Goal: Information Seeking & Learning: Learn about a topic

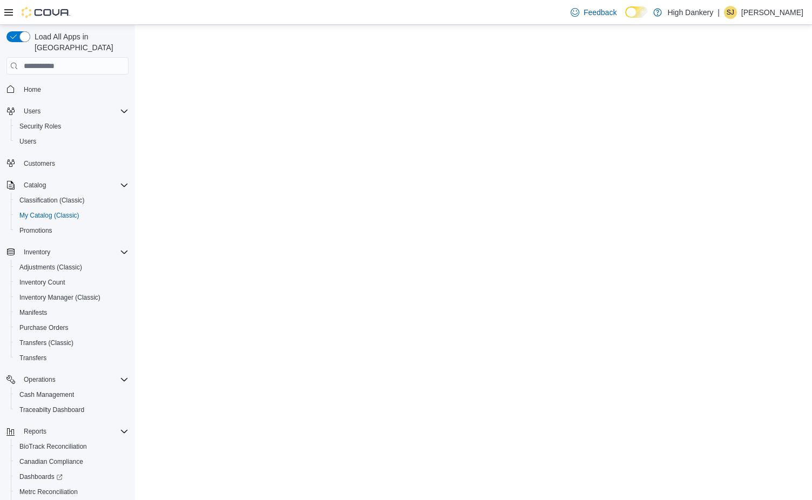
select select "**********"
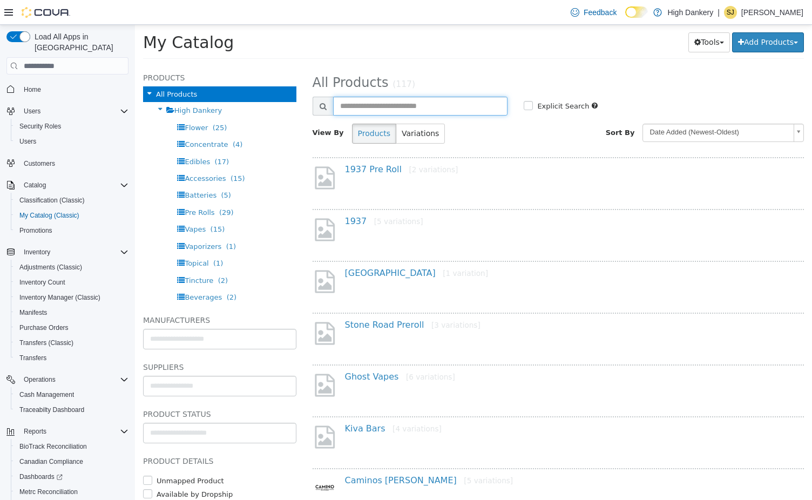
click at [376, 109] on input "text" at bounding box center [420, 106] width 175 height 19
type input "*******"
select select "**********"
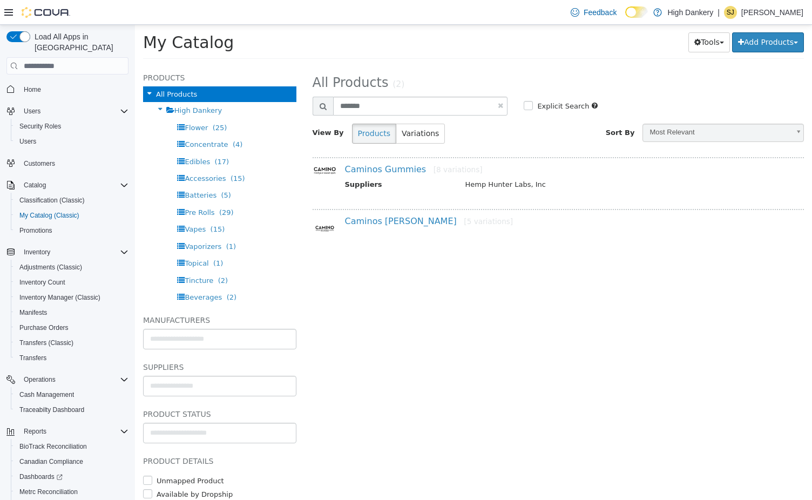
click at [371, 226] on h4 "Caminos [PERSON_NAME] [5 variations]" at bounding box center [569, 221] width 449 height 11
click at [373, 217] on h4 "Caminos [PERSON_NAME] [5 variations]" at bounding box center [569, 221] width 449 height 11
click at [375, 222] on link "Caminos [PERSON_NAME] [5 variations]" at bounding box center [429, 221] width 168 height 10
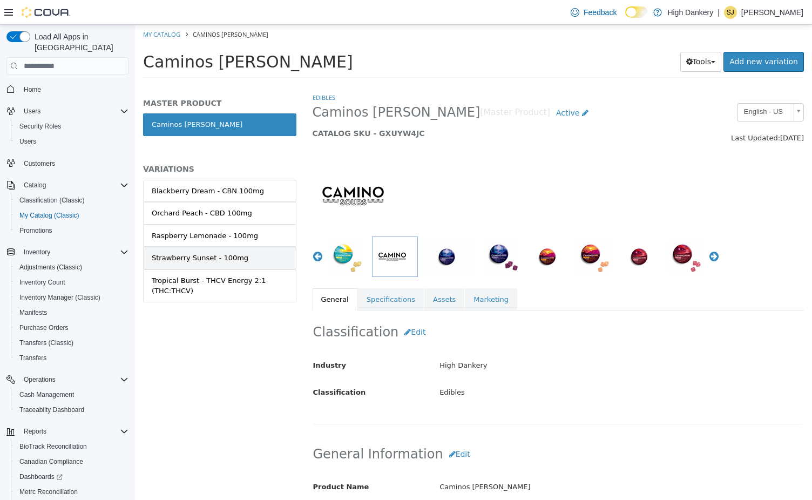
click at [245, 259] on link "Strawberry Sunset - 100mg" at bounding box center [219, 258] width 153 height 23
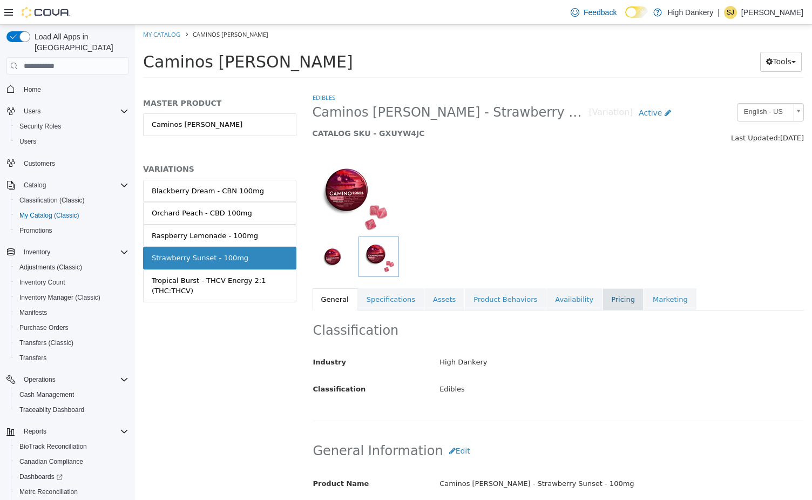
click at [608, 299] on link "Pricing" at bounding box center [623, 299] width 41 height 23
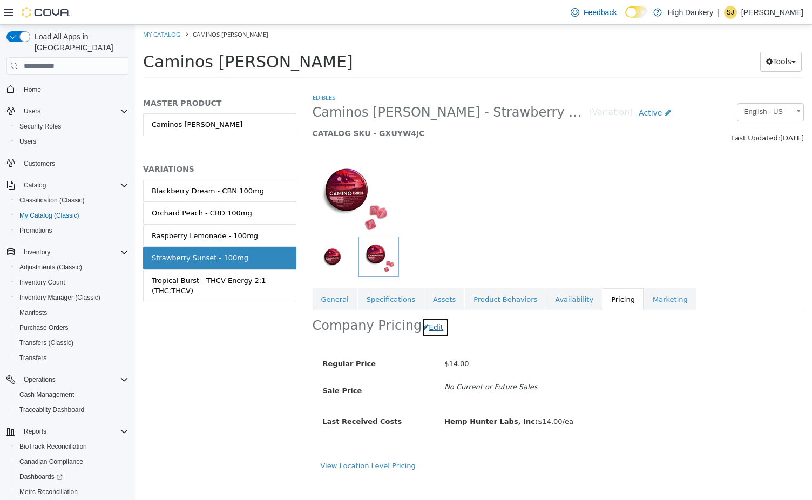
click at [430, 323] on button "Edit" at bounding box center [436, 328] width 28 height 20
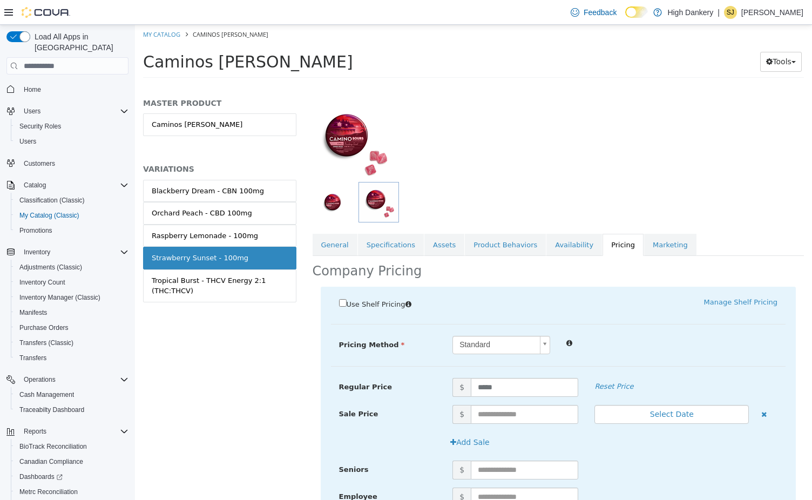
scroll to position [129, 0]
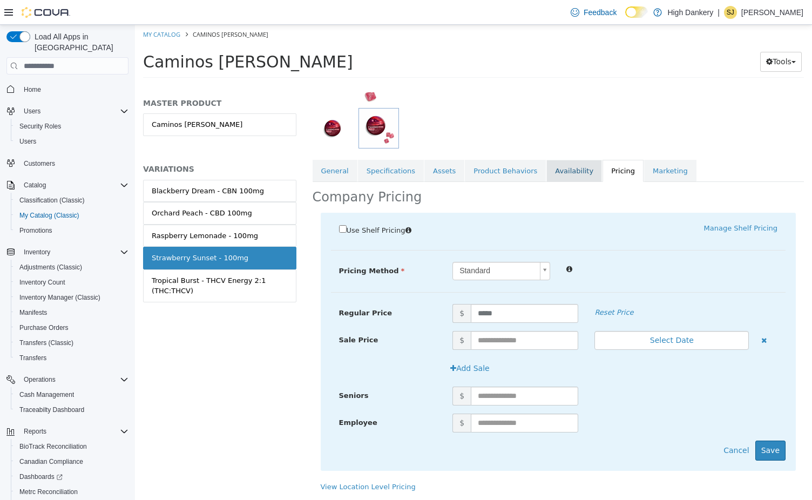
click at [547, 177] on link "Availability" at bounding box center [575, 171] width 56 height 23
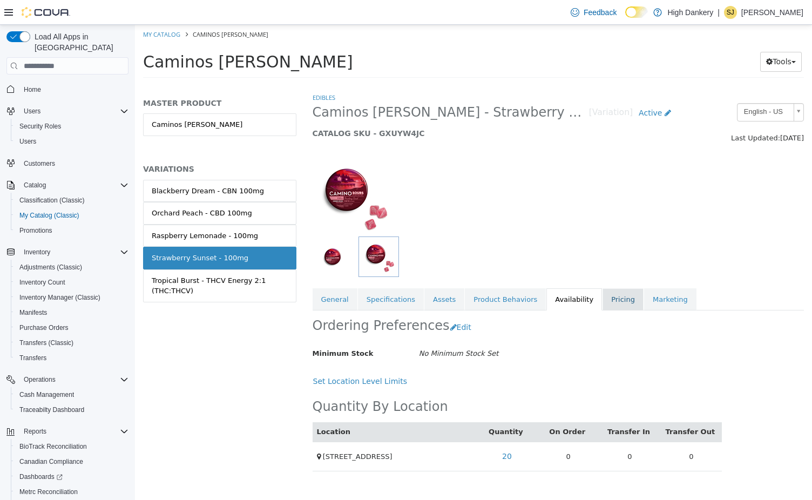
click at [603, 293] on link "Pricing" at bounding box center [623, 299] width 41 height 23
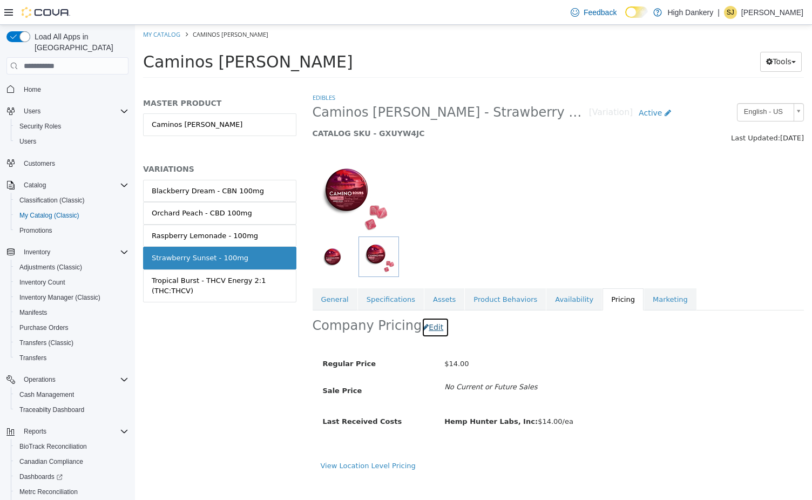
click at [431, 329] on button "Edit" at bounding box center [436, 328] width 28 height 20
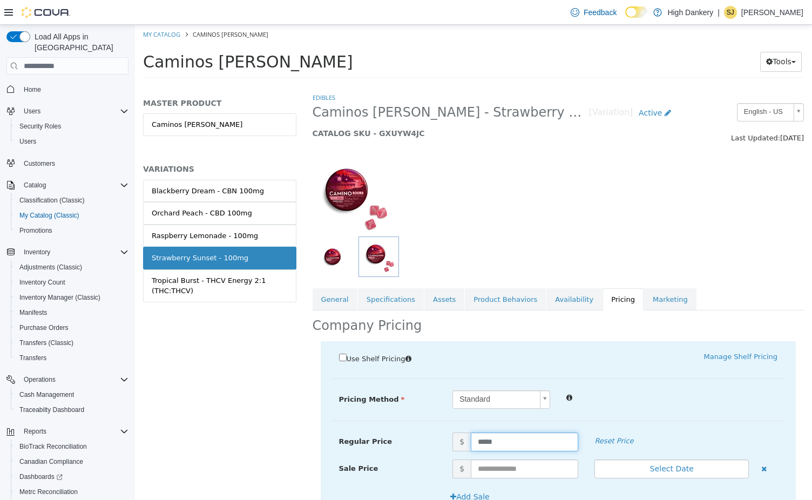
click at [501, 443] on input "*****" at bounding box center [524, 442] width 107 height 19
type input "**"
click at [652, 415] on div "Pricing Method Standard * Regular Price $ ** Reset Price Sale Price $ Select Da…" at bounding box center [558, 405] width 455 height 31
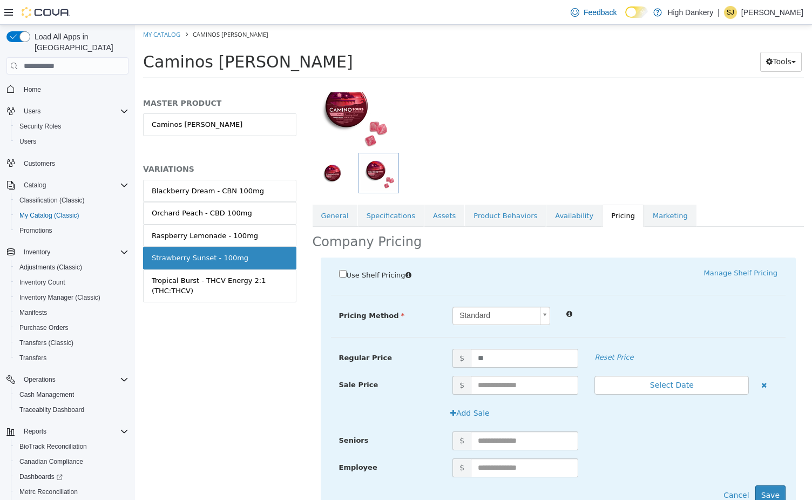
scroll to position [129, 0]
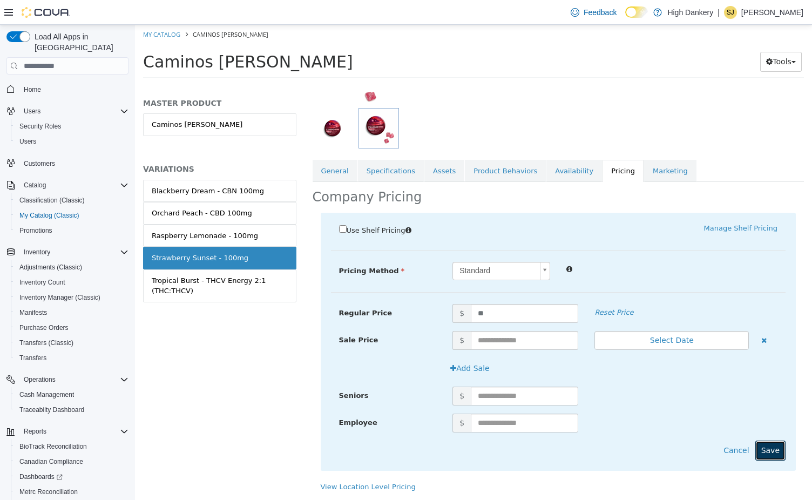
click at [783, 449] on button "Save" at bounding box center [771, 451] width 30 height 20
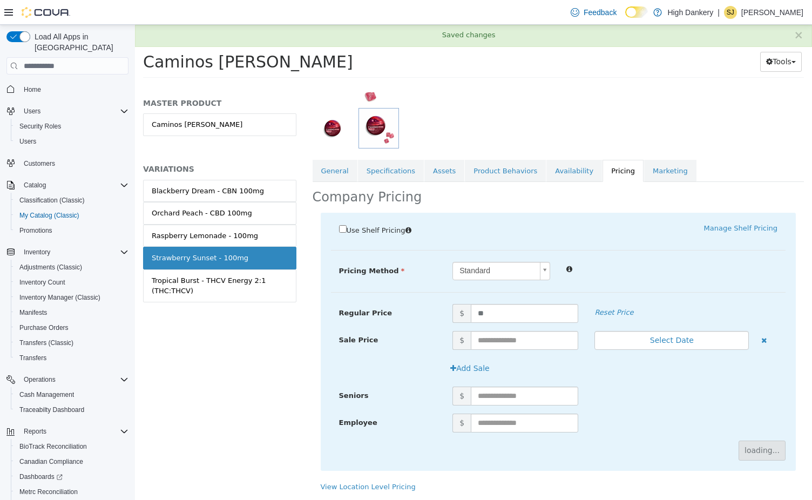
scroll to position [0, 0]
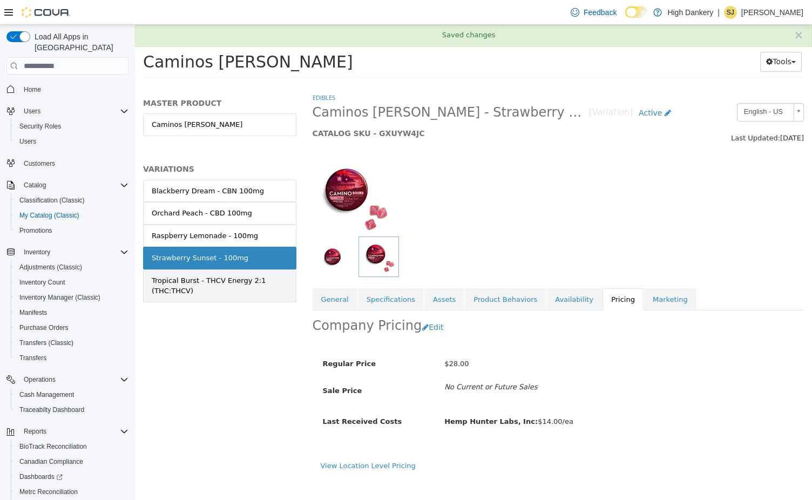
click at [204, 281] on div "Tropical Burst - THCV Energy 2:1 (THC:THCV)" at bounding box center [220, 285] width 136 height 21
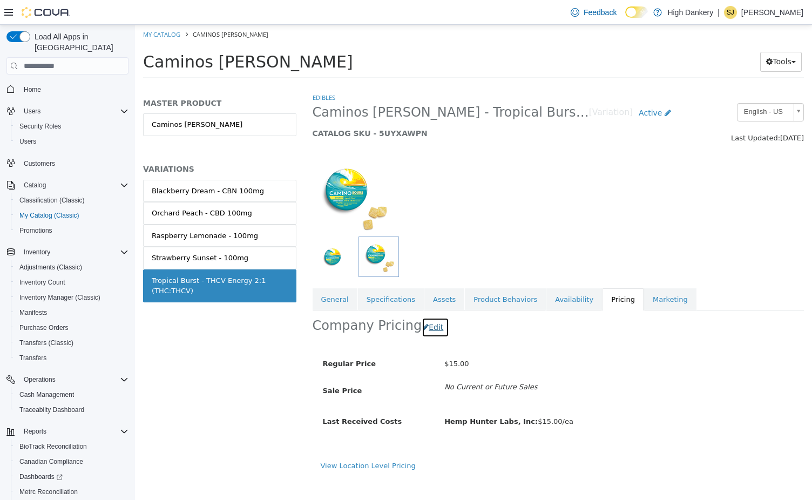
click at [427, 331] on button "Edit" at bounding box center [436, 328] width 28 height 20
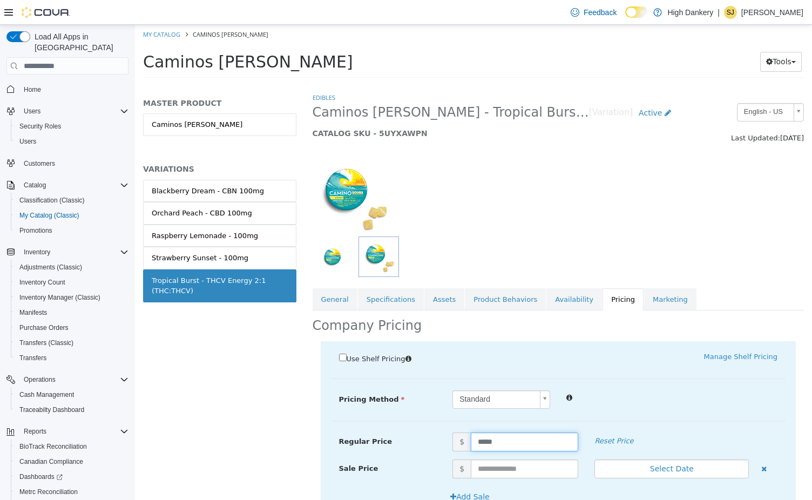
click at [494, 439] on input "*****" at bounding box center [524, 442] width 107 height 19
type input "**"
click at [670, 408] on div "Standard *" at bounding box center [614, 399] width 341 height 19
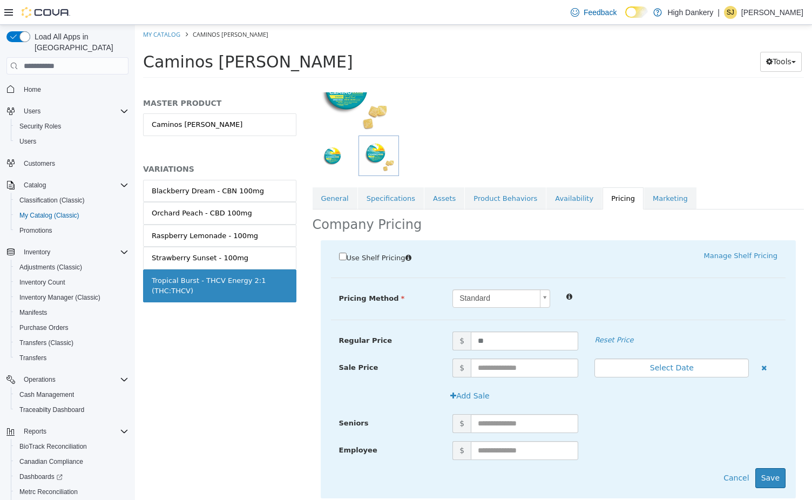
scroll to position [129, 0]
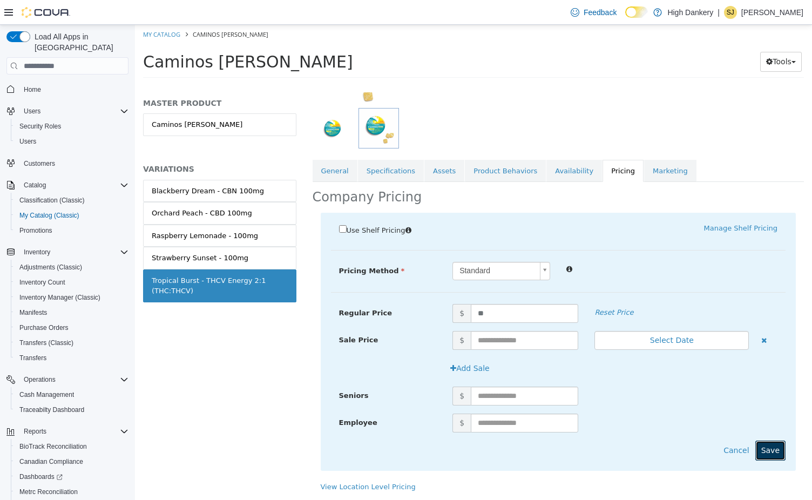
click at [778, 455] on button "Save" at bounding box center [771, 451] width 30 height 20
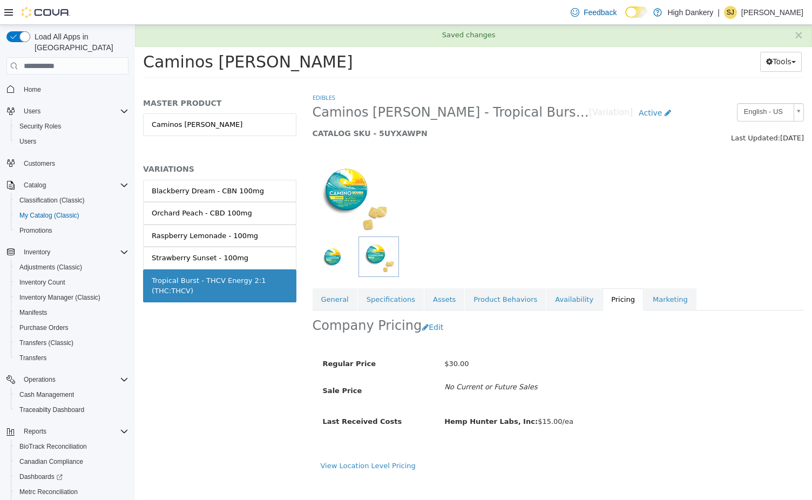
scroll to position [0, 0]
click at [239, 238] on div "Raspberry Lemonade - 100mg" at bounding box center [205, 236] width 106 height 11
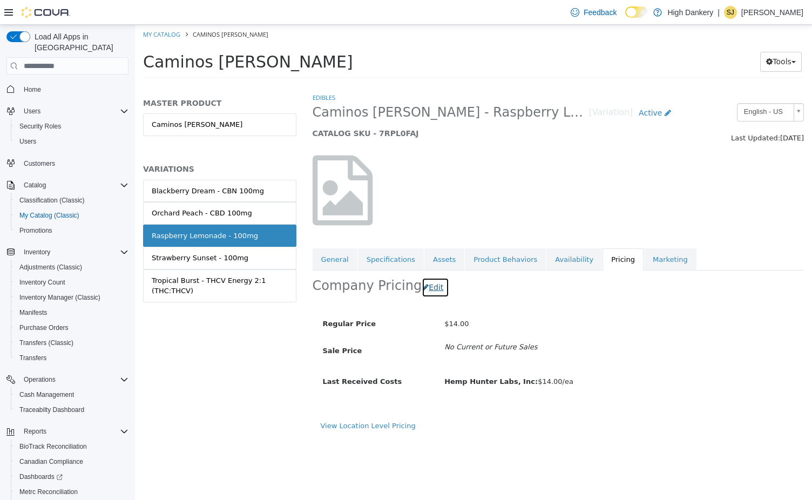
click at [434, 292] on button "Edit" at bounding box center [436, 288] width 28 height 20
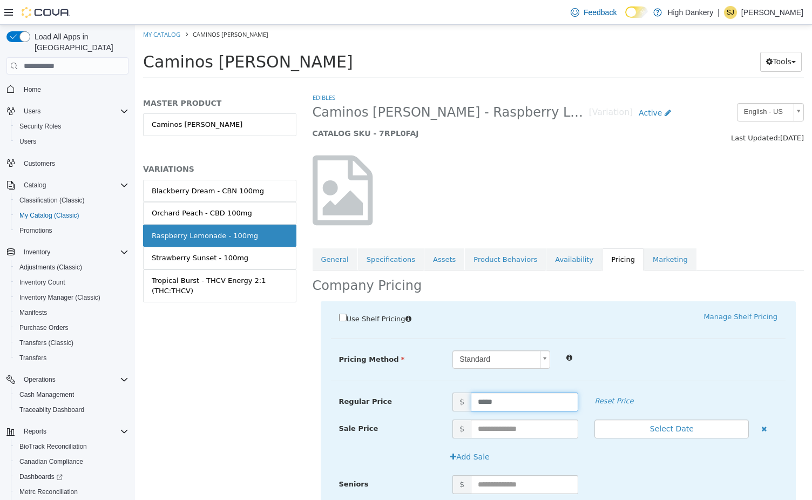
click at [499, 402] on input "*****" at bounding box center [524, 402] width 107 height 19
type input "**"
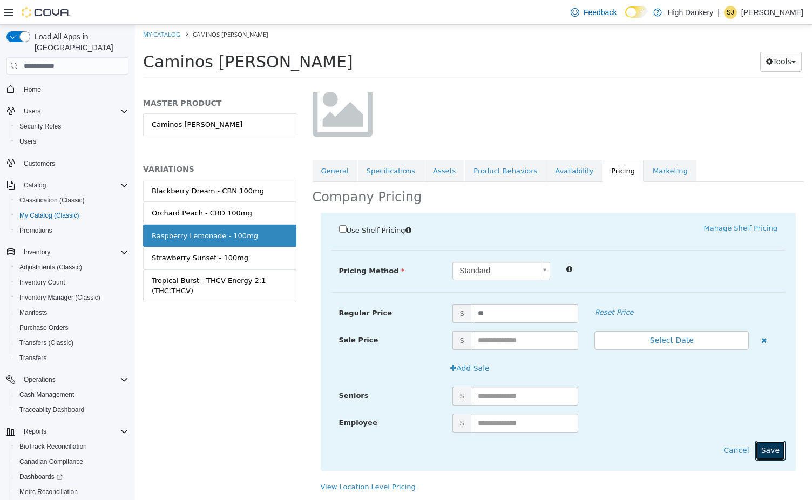
click at [775, 450] on button "Save" at bounding box center [771, 451] width 30 height 20
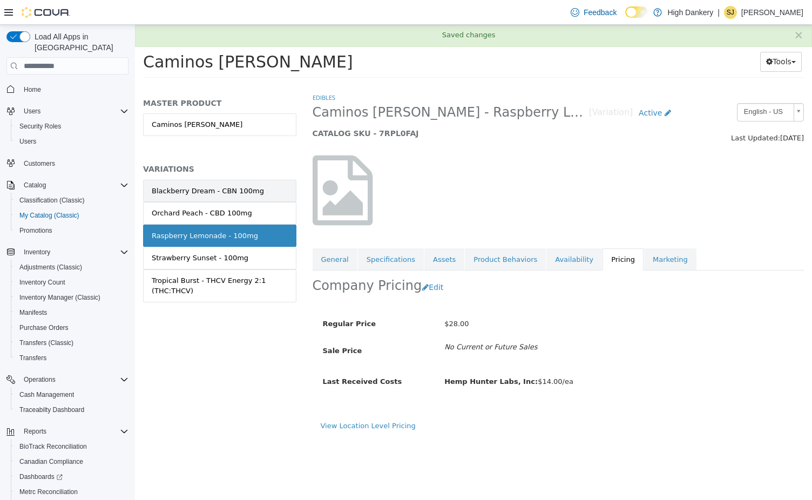
scroll to position [0, 0]
click at [225, 214] on div "Orchard Peach - CBD 100mg" at bounding box center [202, 213] width 100 height 11
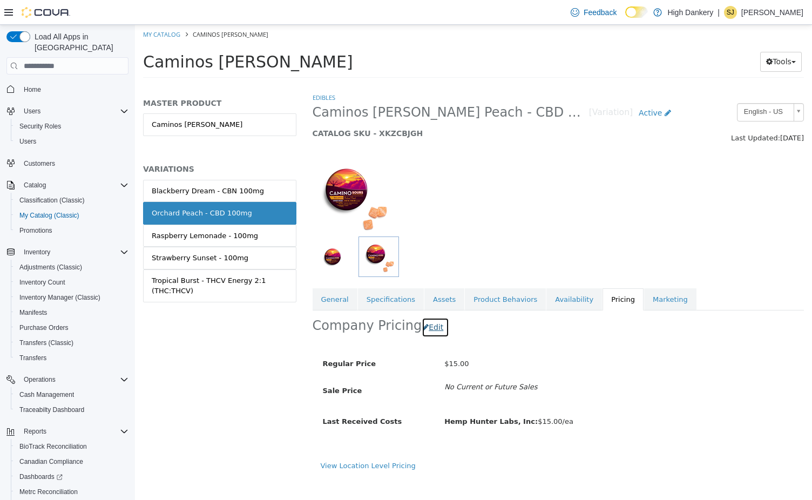
click at [433, 327] on button "Edit" at bounding box center [436, 328] width 28 height 20
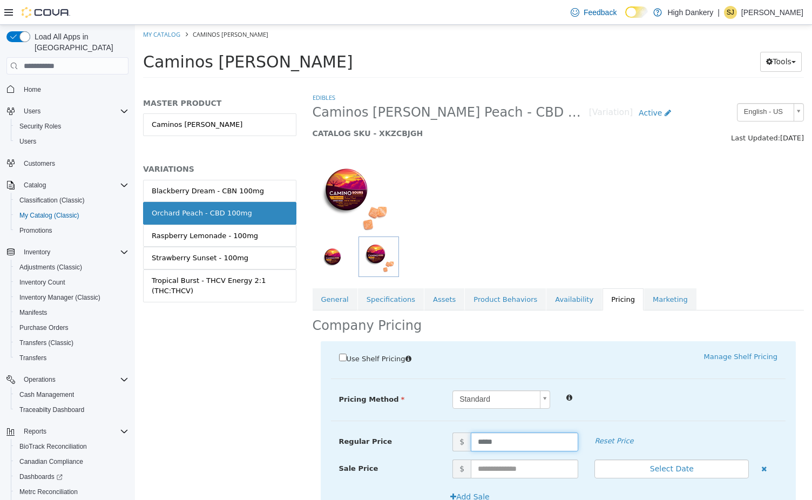
click at [498, 440] on input "*****" at bounding box center [524, 442] width 107 height 19
type input "**"
click at [696, 397] on div at bounding box center [671, 396] width 227 height 13
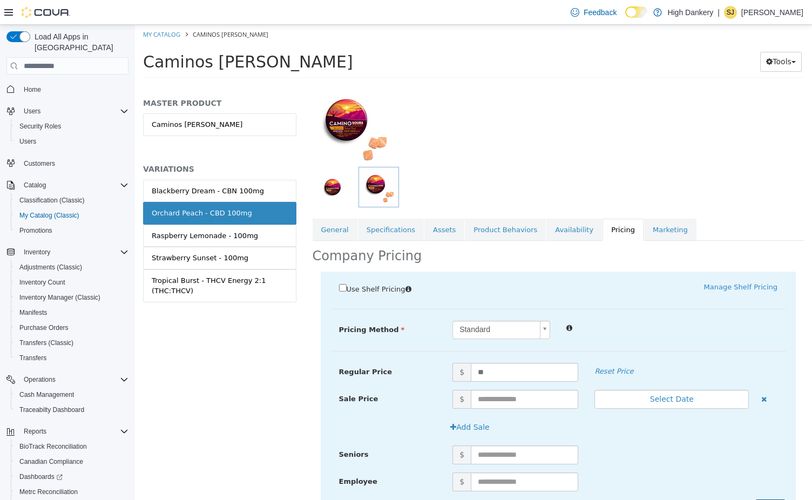
scroll to position [129, 0]
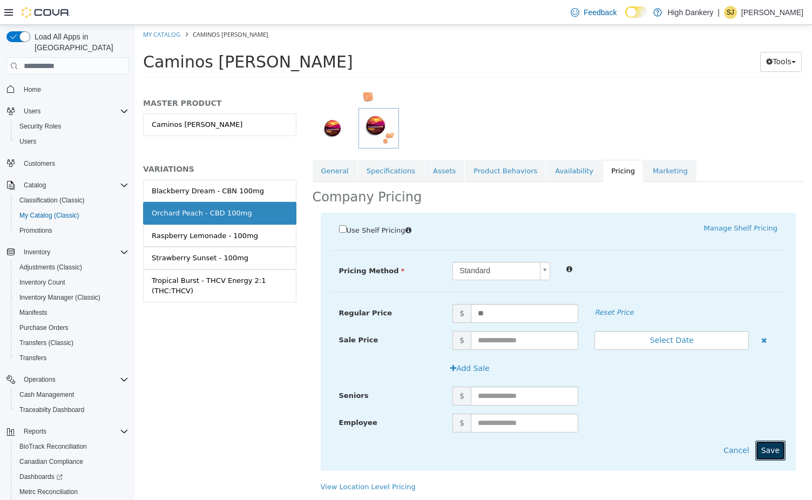
click at [765, 451] on button "Save" at bounding box center [771, 451] width 30 height 20
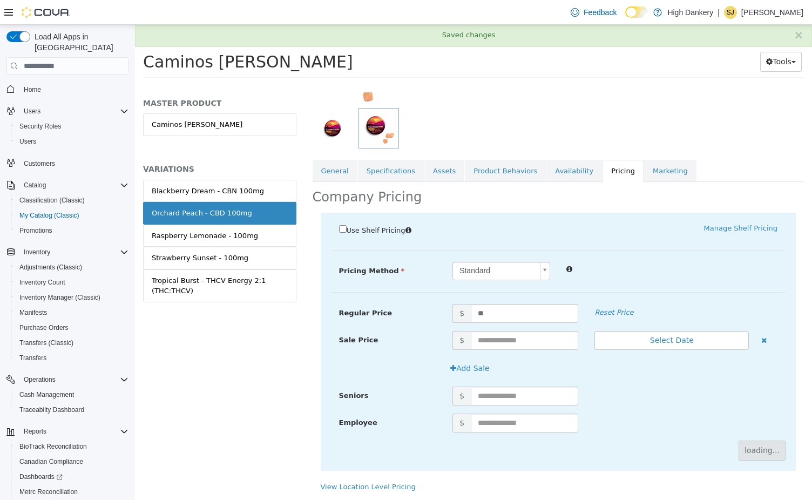
scroll to position [0, 0]
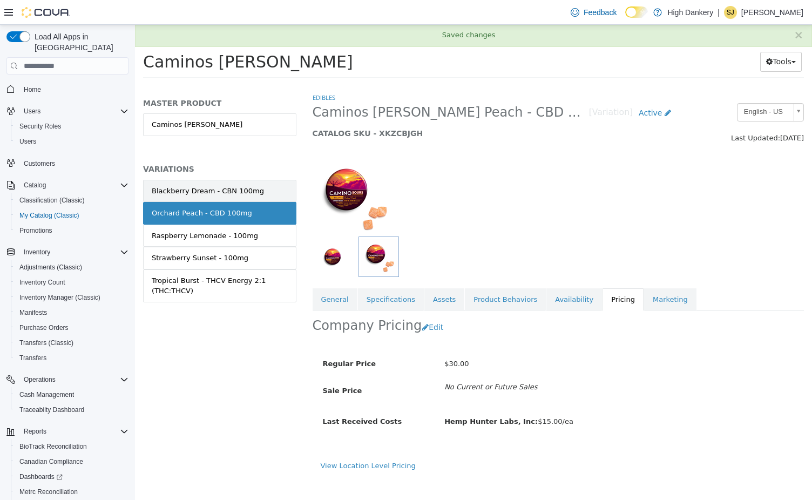
click at [194, 190] on div "Blackberry Dream - CBN 100mg" at bounding box center [208, 191] width 112 height 11
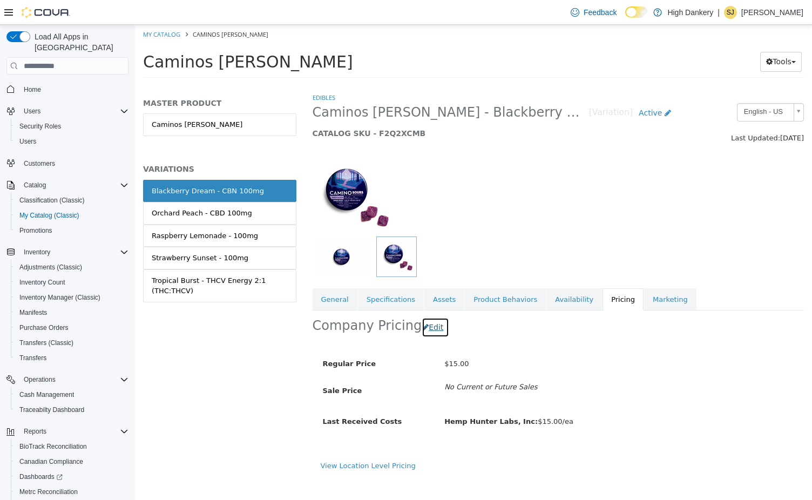
click at [433, 330] on button "Edit" at bounding box center [436, 328] width 28 height 20
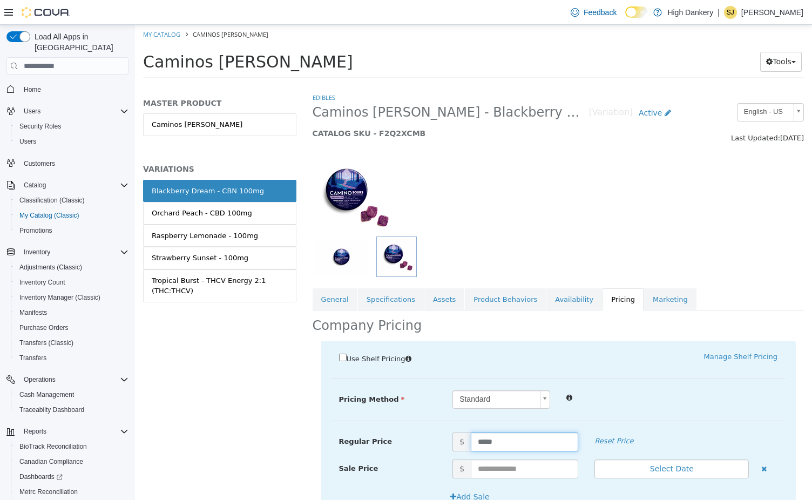
click at [505, 444] on input "*****" at bounding box center [524, 442] width 107 height 19
type input "**"
click at [690, 420] on div "Pricing Method Standard * Regular Price $ ** Reset Price Sale Price $ Select Da…" at bounding box center [558, 405] width 455 height 31
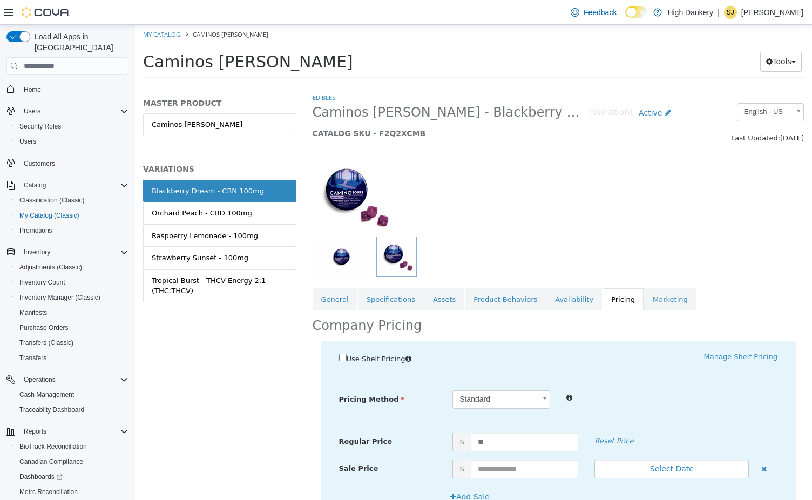
scroll to position [129, 0]
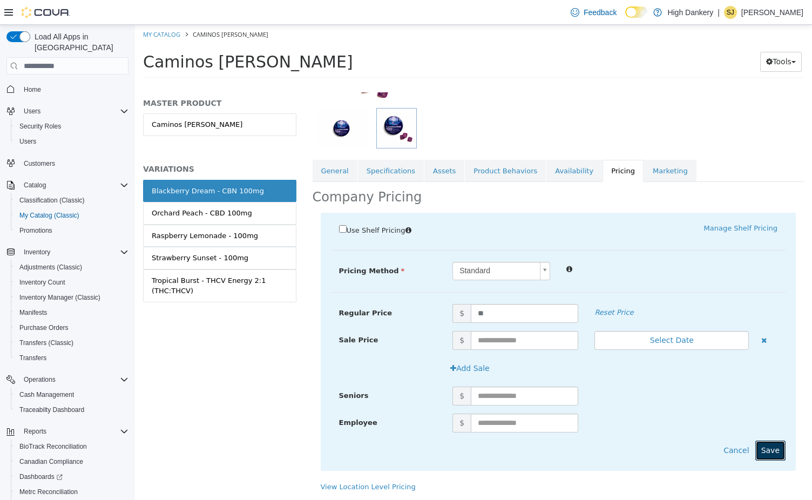
click at [785, 450] on button "Save" at bounding box center [771, 451] width 30 height 20
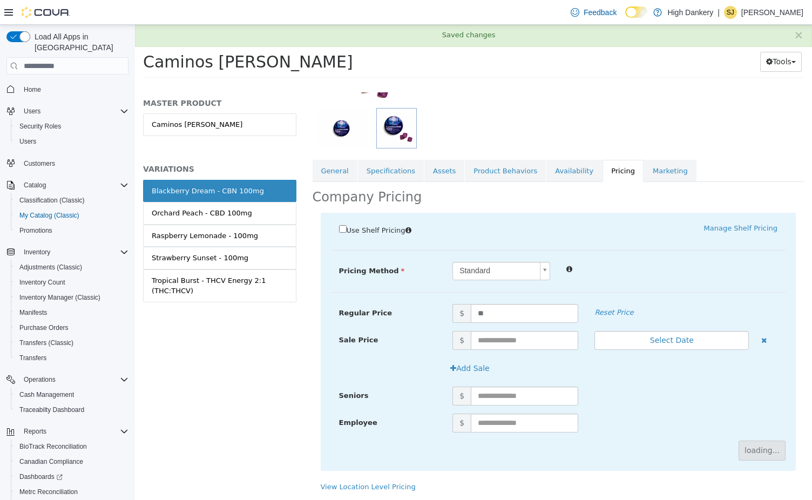
scroll to position [0, 0]
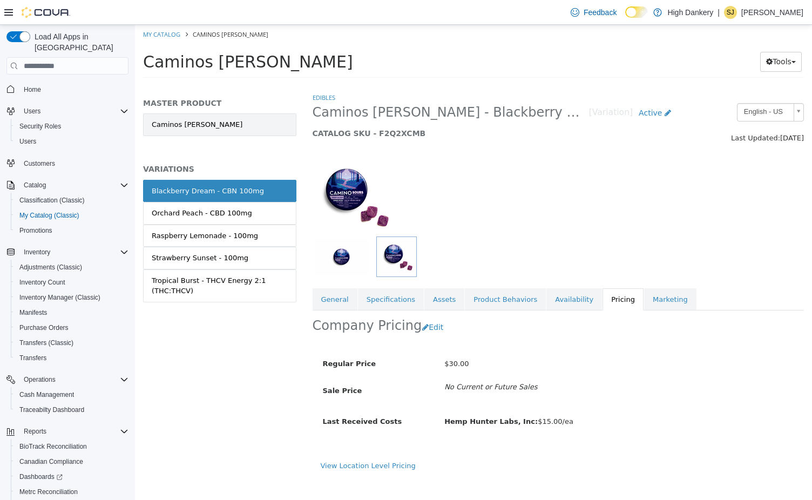
click at [204, 129] on link "Caminos [PERSON_NAME]" at bounding box center [219, 124] width 153 height 23
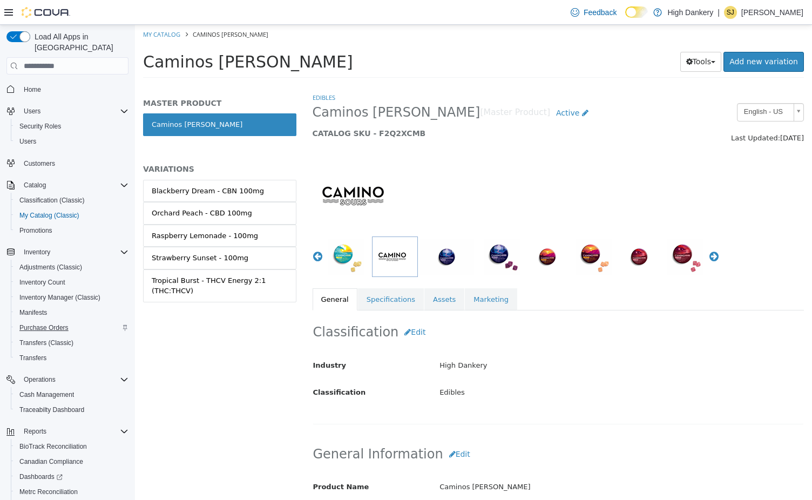
click at [55, 323] on span "Purchase Orders" at bounding box center [43, 327] width 49 height 9
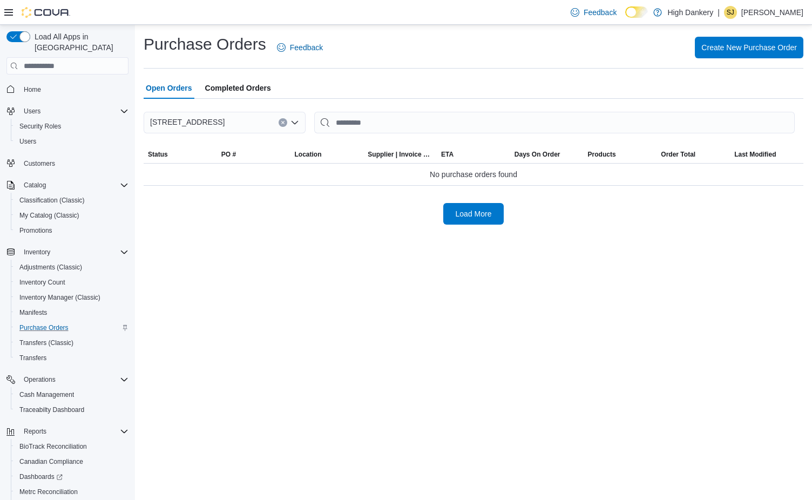
click at [163, 90] on span "Open Orders" at bounding box center [169, 88] width 46 height 22
click at [39, 500] on span "Reports" at bounding box center [30, 507] width 23 height 9
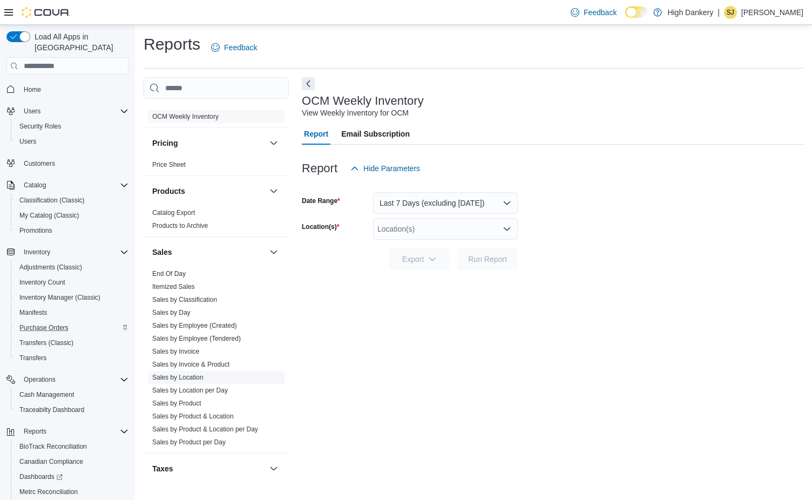
scroll to position [667, 0]
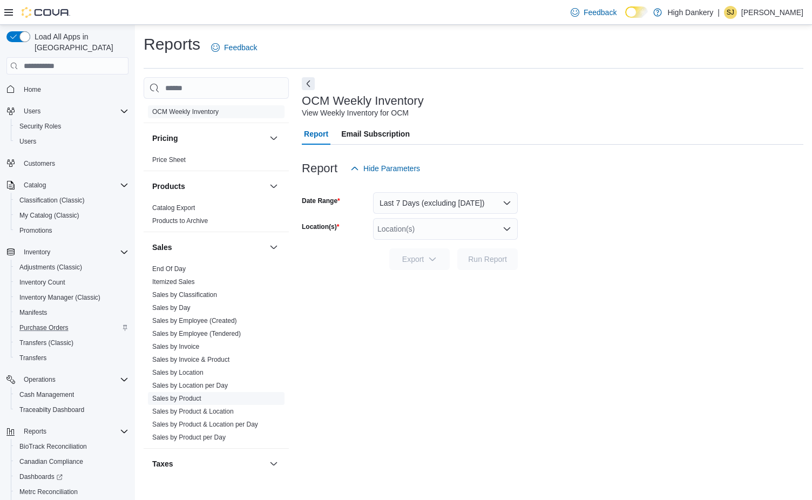
click at [185, 403] on span "Sales by Product" at bounding box center [176, 398] width 49 height 9
click at [185, 397] on link "Sales by Product" at bounding box center [176, 399] width 49 height 8
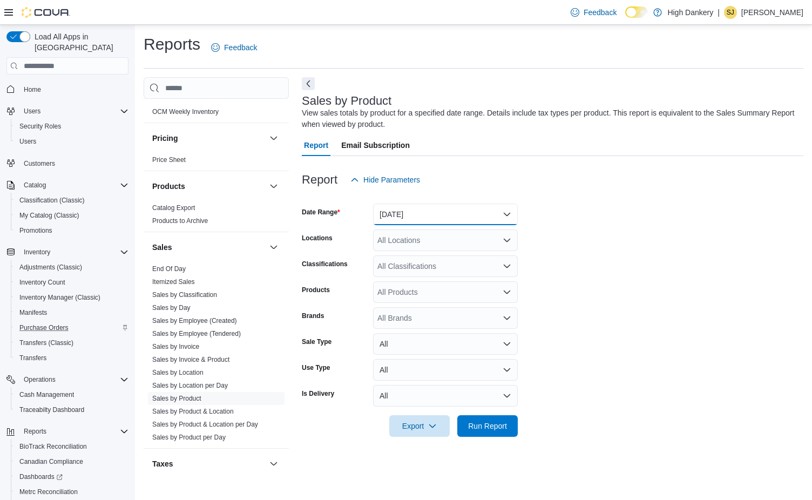
click at [401, 218] on button "[DATE]" at bounding box center [445, 215] width 145 height 22
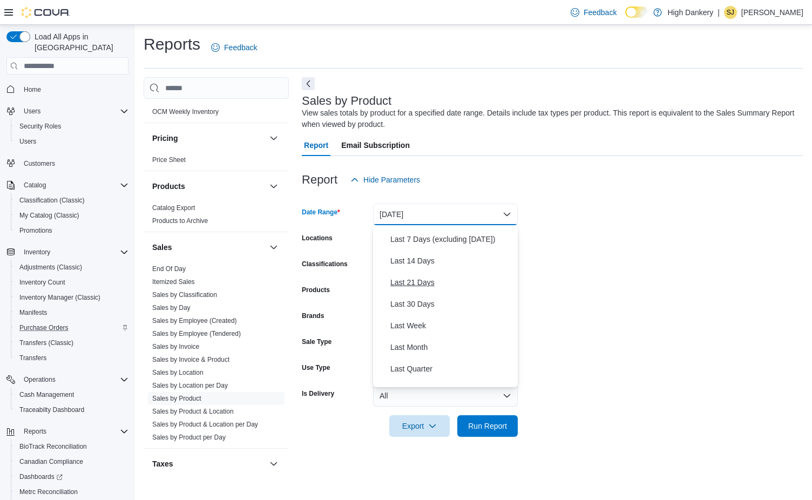
scroll to position [92, 0]
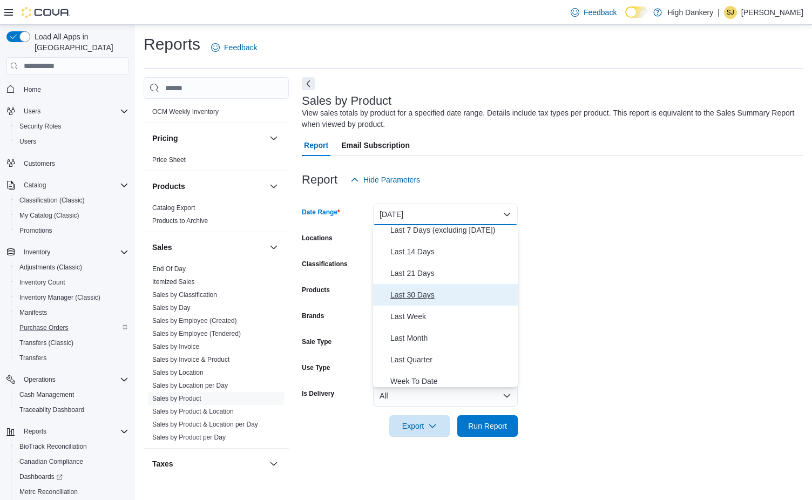
click at [423, 300] on span "Last 30 Days" at bounding box center [451, 294] width 123 height 13
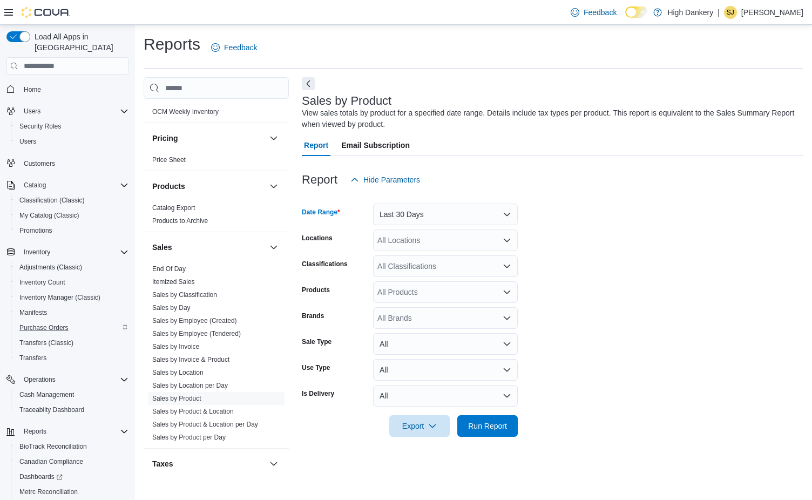
click at [414, 245] on div "All Locations" at bounding box center [445, 241] width 145 height 22
click at [408, 261] on span "High Dankery" at bounding box center [414, 258] width 46 height 11
click at [424, 256] on span "[STREET_ADDRESS]" at bounding box center [433, 258] width 75 height 11
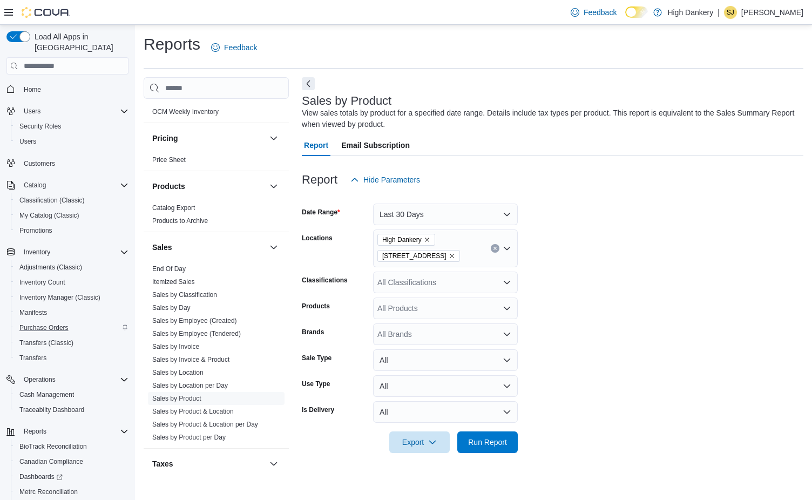
click at [405, 295] on form "Date Range Last 30 Days Locations High Dankery [STREET_ADDRESS] Classifications…" at bounding box center [553, 322] width 502 height 262
click at [406, 288] on div "All Classifications" at bounding box center [445, 283] width 145 height 22
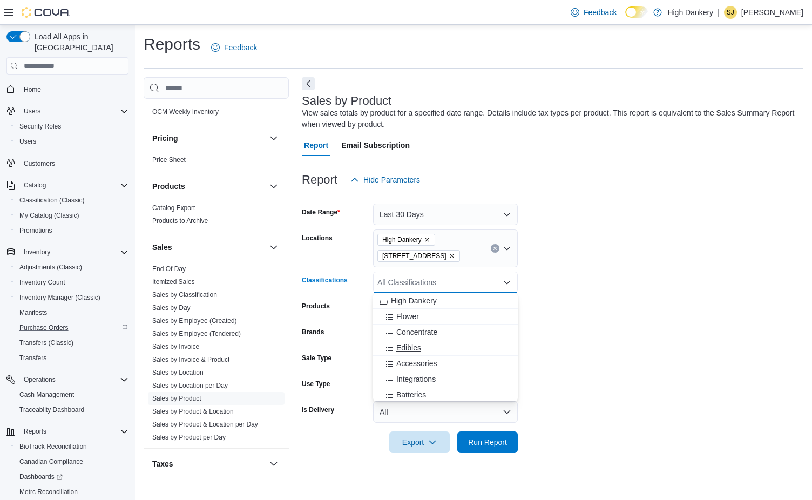
click at [411, 350] on span "Edibles" at bounding box center [408, 347] width 25 height 11
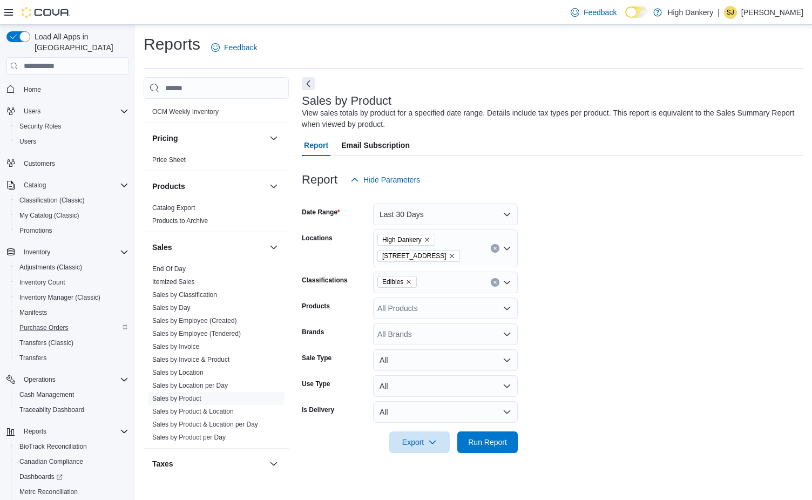
click at [586, 289] on form "Date Range Last 30 Days Locations High Dankery [STREET_ADDRESS] Classifications…" at bounding box center [553, 322] width 502 height 262
click at [420, 311] on div "All Products" at bounding box center [445, 309] width 145 height 22
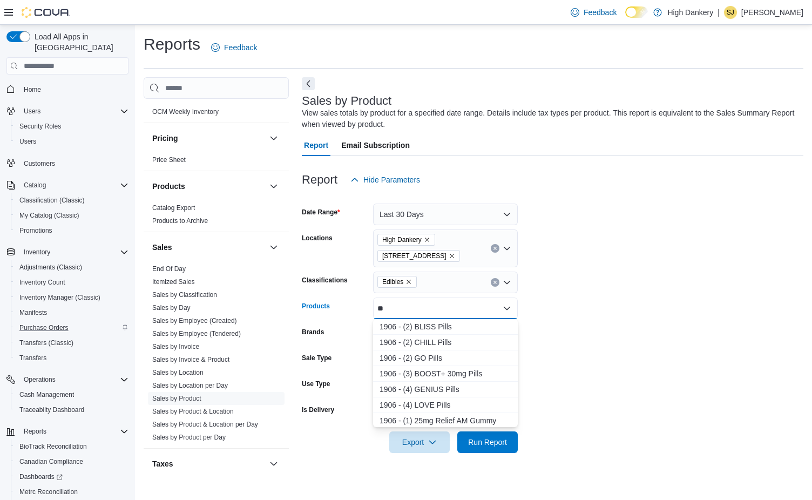
type input "*"
click at [557, 283] on form "Date Range Last 30 Days Locations High Dankery [STREET_ADDRESS] Classifications…" at bounding box center [553, 322] width 502 height 262
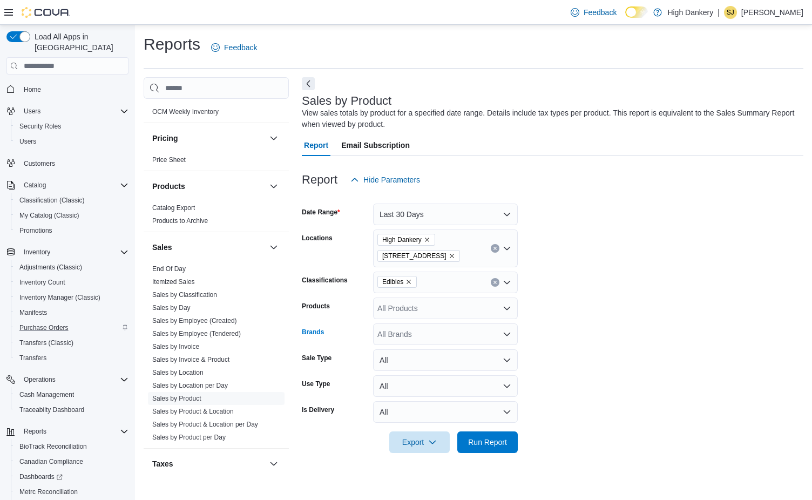
click at [450, 340] on div "All Brands" at bounding box center [445, 334] width 145 height 22
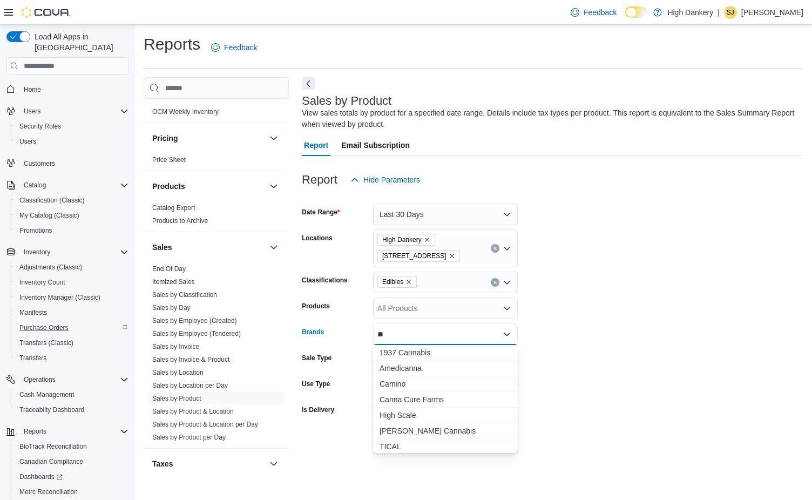
type input "*"
click at [462, 308] on div "All Products" at bounding box center [445, 309] width 145 height 22
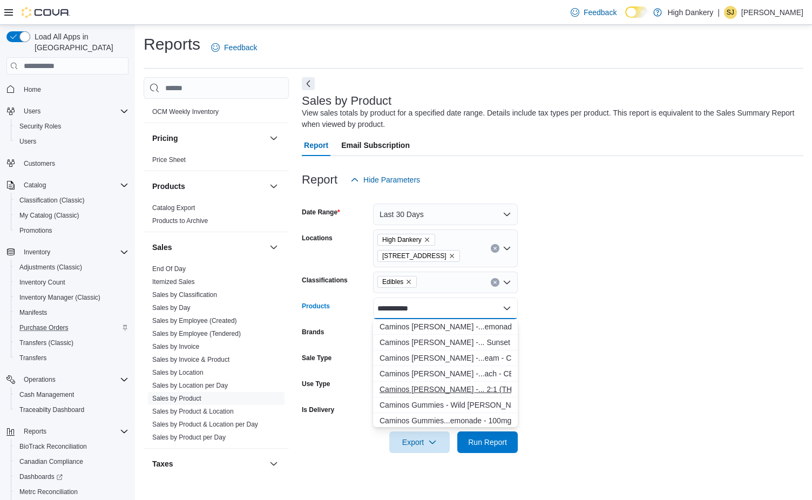
type input "**********"
click at [469, 391] on div "Caminos [PERSON_NAME] -... 2:1 (THC:THCV)" at bounding box center [446, 389] width 132 height 11
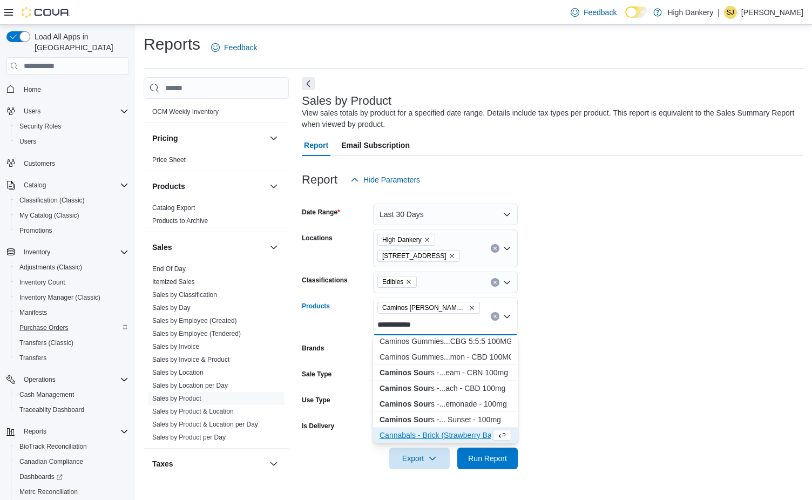
scroll to position [377, 0]
type input "**********"
click at [473, 402] on div "Caminos Sour s -... Sunset - 100mg" at bounding box center [446, 404] width 132 height 11
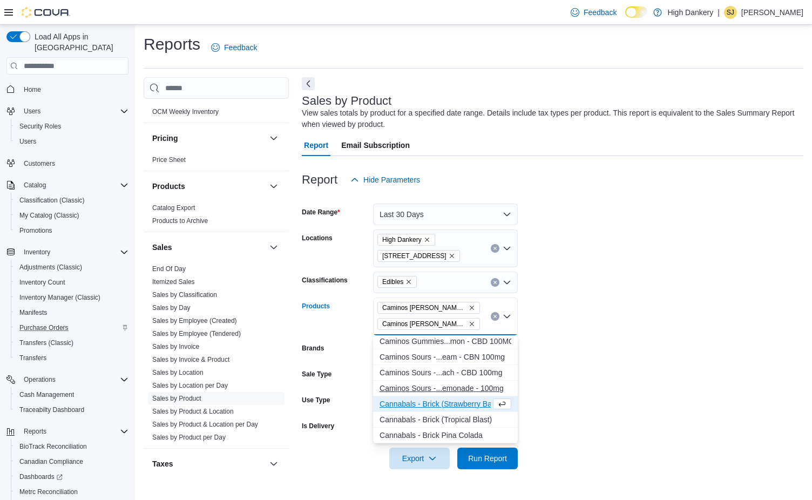
click at [467, 391] on div "C a m i n o s S o u r s - . . . e m o n a d e - 1 0 0 m g" at bounding box center [446, 388] width 132 height 11
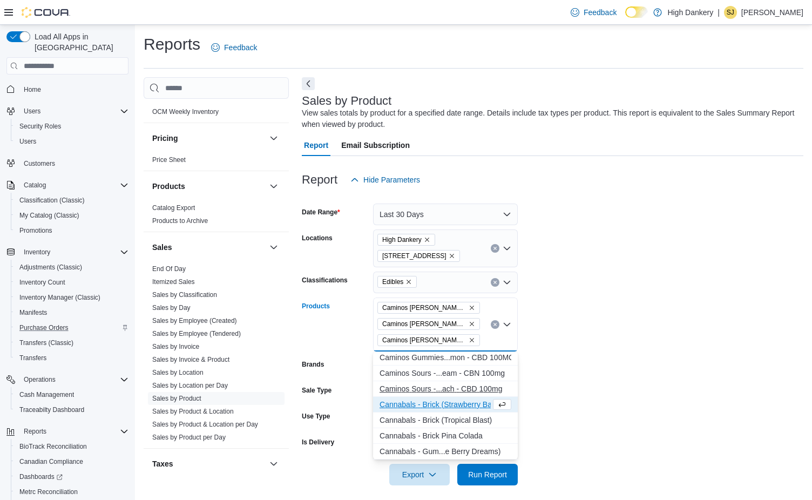
click at [462, 389] on div "C a m i n o s S o u r s - . . . a c h - C B D 1 0 0 m g" at bounding box center [446, 388] width 132 height 11
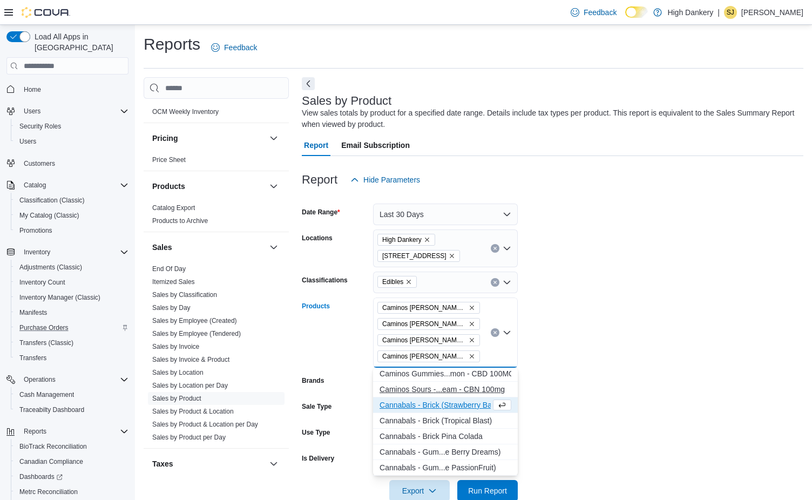
click at [460, 387] on div "C a m i n o s S o u r s - . . . e a m - C B N 1 0 0 m g" at bounding box center [446, 389] width 132 height 11
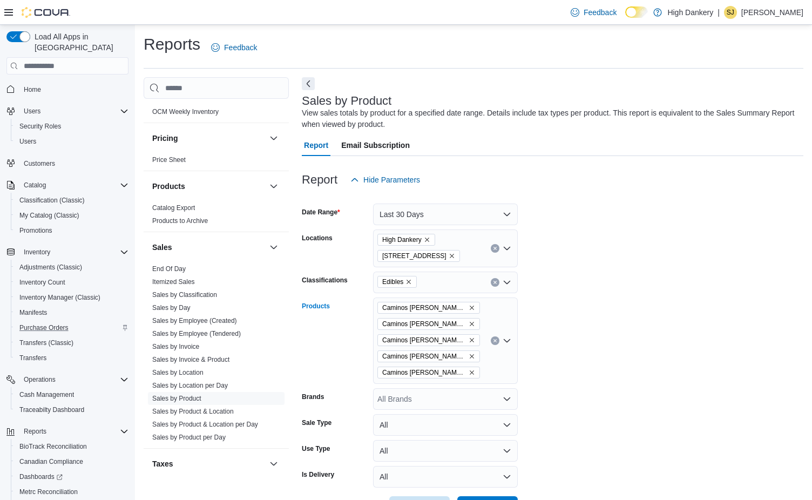
scroll to position [40, 0]
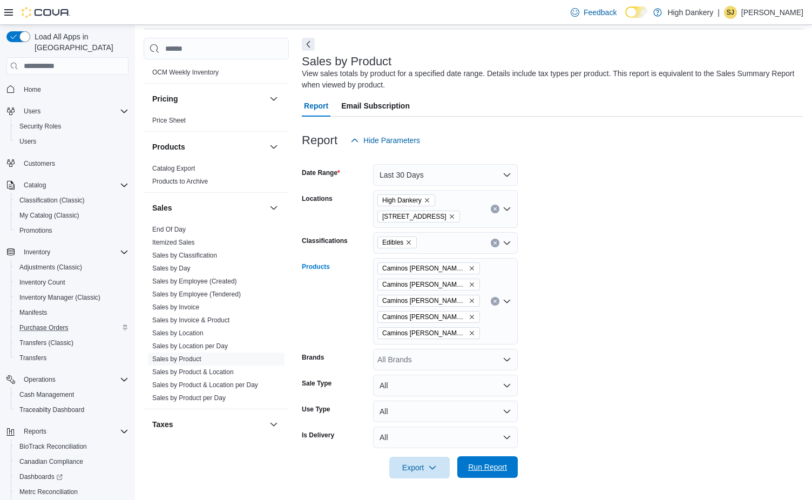
click at [481, 464] on span "Run Report" at bounding box center [487, 467] width 39 height 11
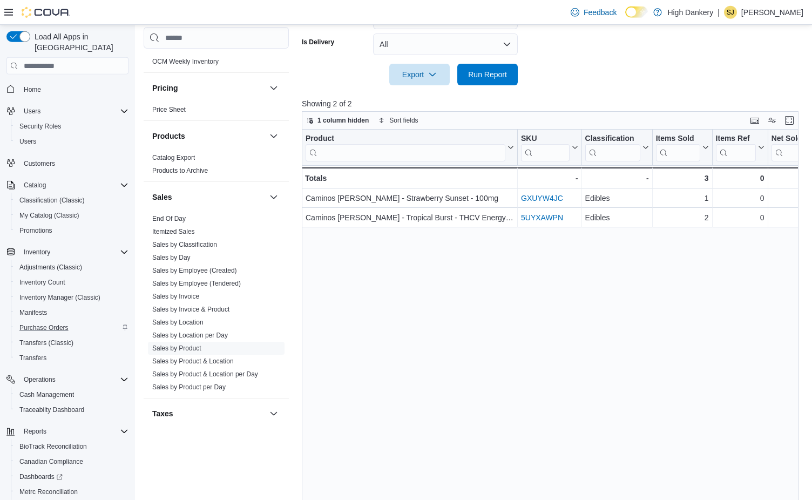
scroll to position [40, 0]
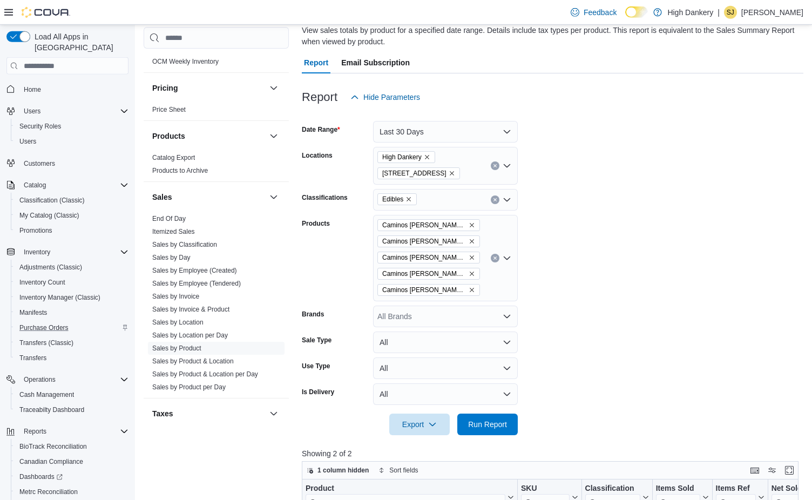
scroll to position [81, 0]
click at [190, 348] on link "Sales by Product" at bounding box center [176, 349] width 49 height 8
click at [204, 286] on link "Sales by Employee (Tendered)" at bounding box center [196, 284] width 89 height 8
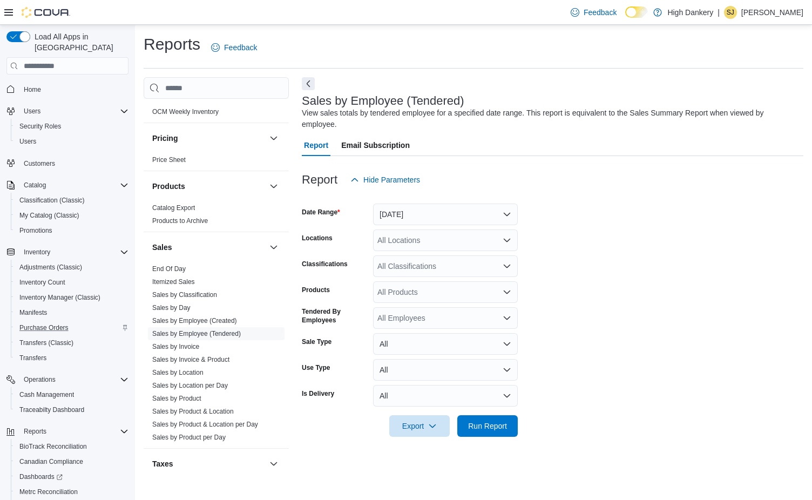
click at [417, 295] on div "All Products" at bounding box center [445, 292] width 145 height 22
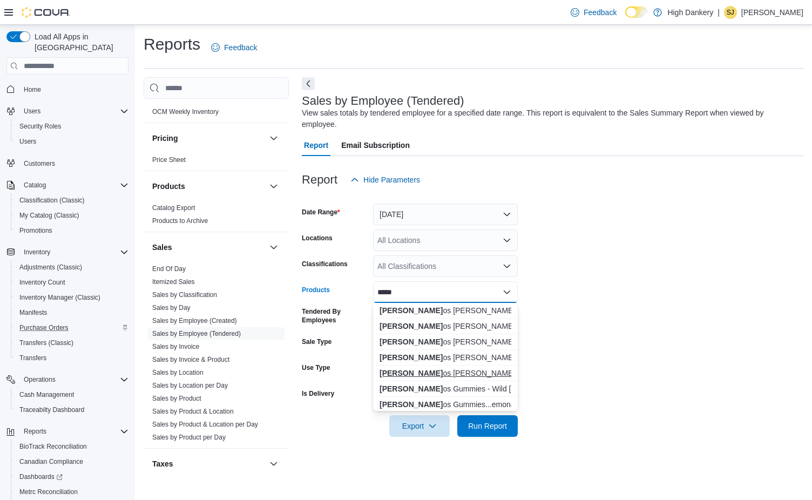
type input "*****"
click at [475, 373] on div "[PERSON_NAME] os [PERSON_NAME] -...eam - CBN 100mg" at bounding box center [446, 373] width 132 height 11
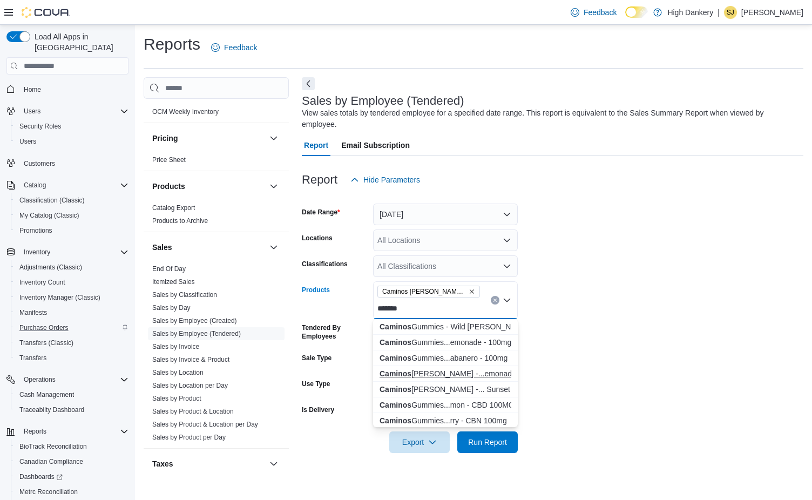
type input "*******"
click at [453, 376] on div "Caminos [PERSON_NAME] -...emonade - 100mg" at bounding box center [446, 373] width 132 height 11
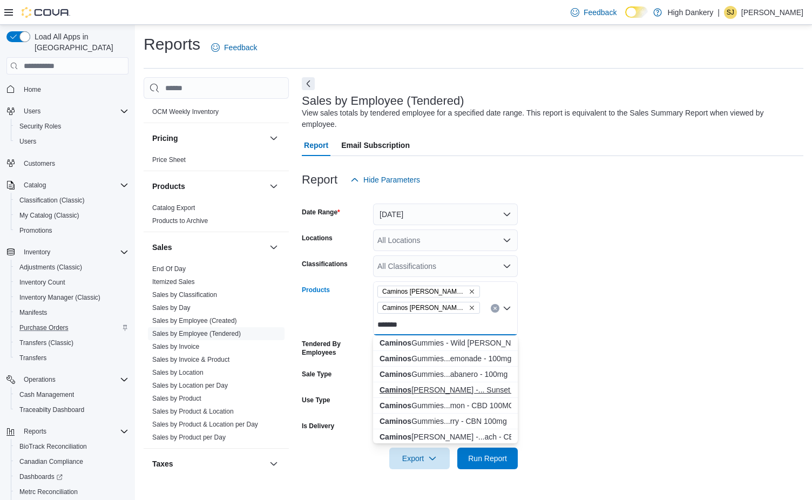
type input "*******"
click at [468, 392] on div "Caminos [PERSON_NAME] -... Sunset - 100mg" at bounding box center [446, 390] width 132 height 11
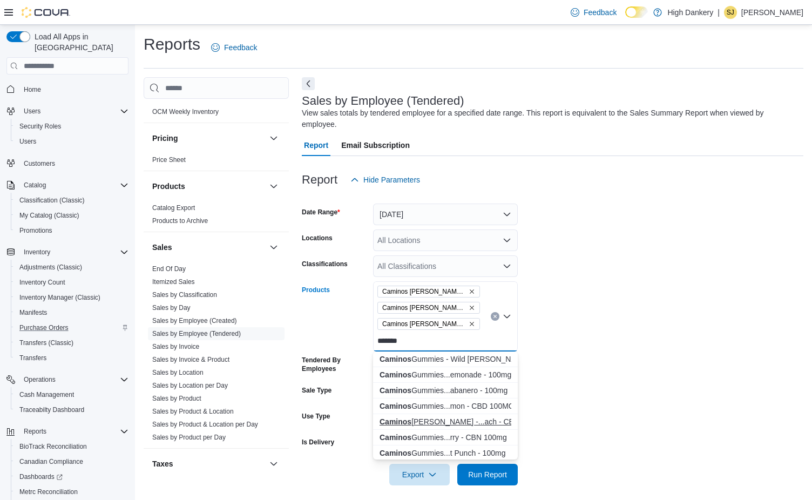
type input "*******"
click at [474, 424] on div "Caminos [PERSON_NAME] -...ach - CBD 100mg" at bounding box center [446, 421] width 132 height 11
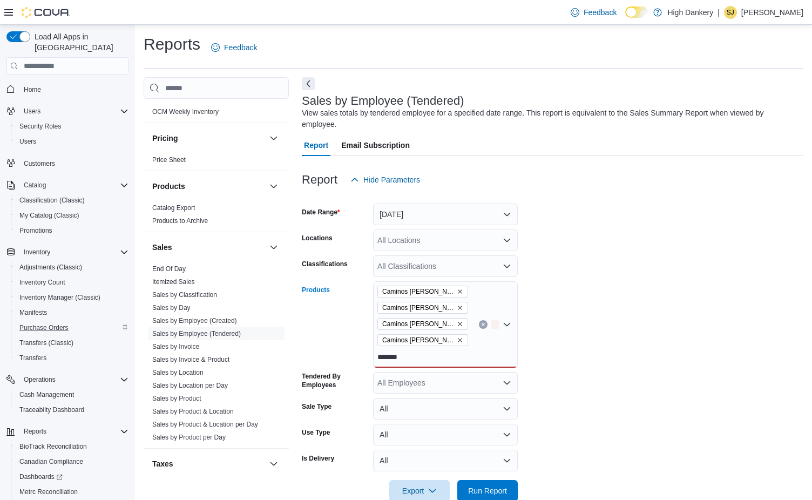
scroll to position [16, 0]
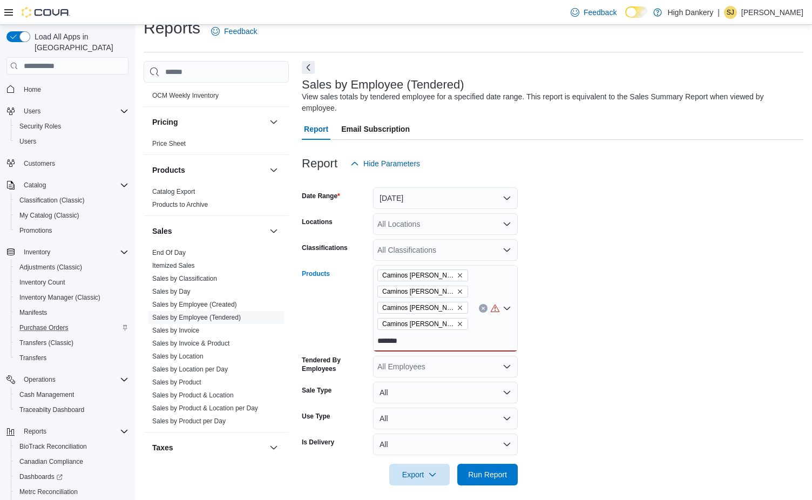
type input "*******"
click at [428, 341] on div "Caminos [PERSON_NAME] - Blackberry Dream - CBN 100mg Caminos [PERSON_NAME] - Ra…" at bounding box center [445, 308] width 145 height 86
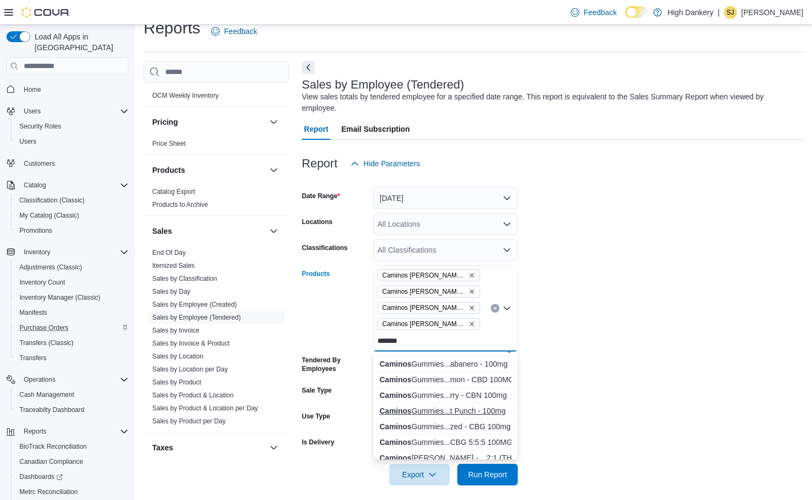
scroll to position [33, 0]
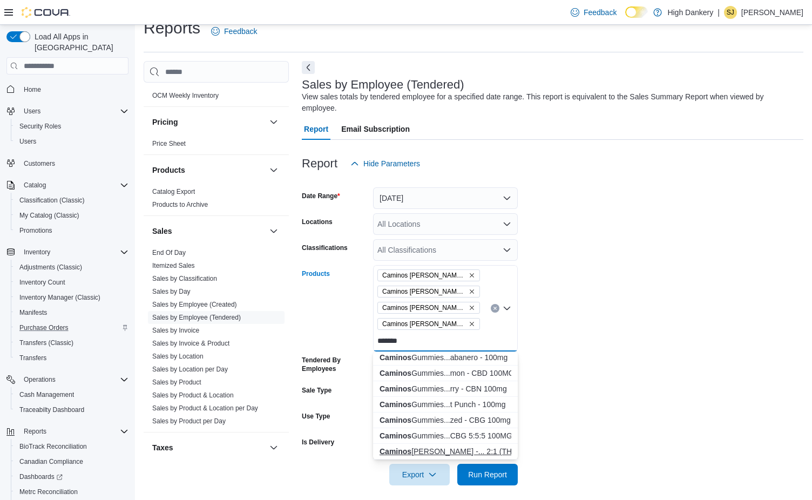
click at [473, 455] on div "Caminos [PERSON_NAME] -... 2:1 (THC:THCV)" at bounding box center [446, 451] width 132 height 11
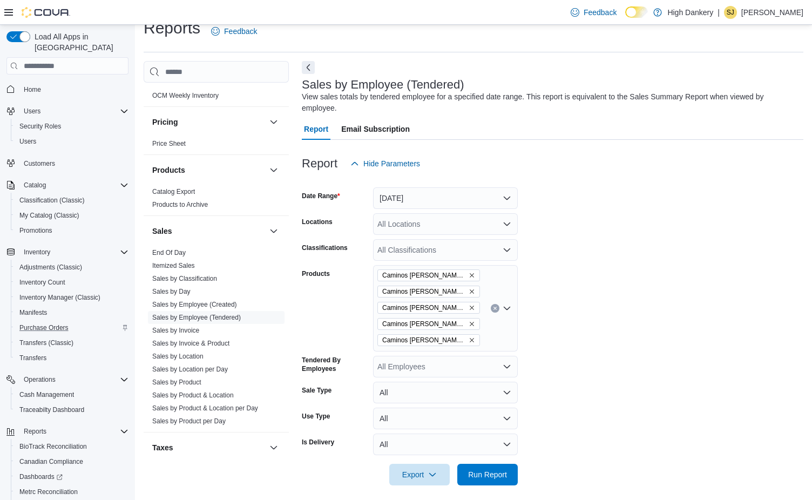
click at [598, 390] on form "Date Range [DATE] Locations All Locations Classifications All Classifications P…" at bounding box center [553, 329] width 502 height 311
click at [460, 363] on div "All Employees" at bounding box center [445, 367] width 145 height 22
click at [594, 354] on form "Date Range [DATE] Locations All Locations Classifications All Classifications P…" at bounding box center [553, 329] width 502 height 311
click at [497, 473] on span "Run Report" at bounding box center [487, 474] width 39 height 11
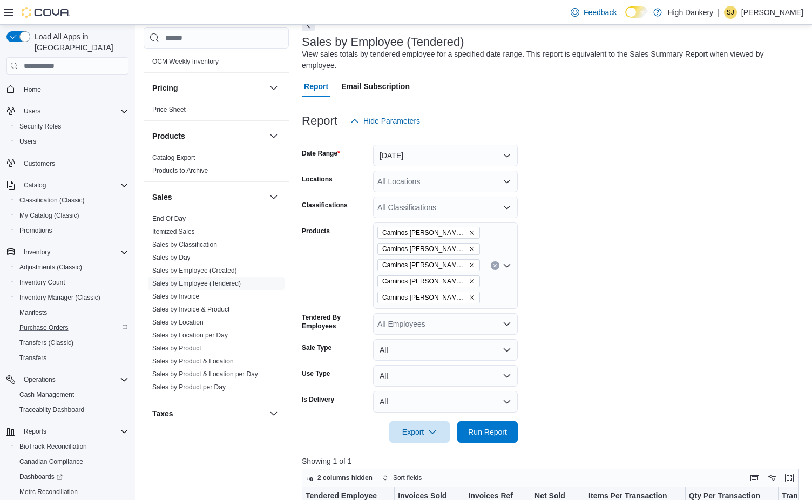
scroll to position [56, 0]
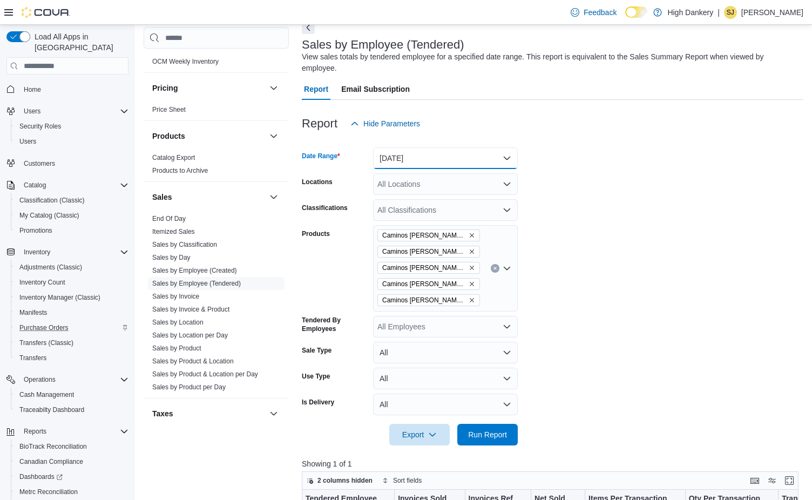
click at [503, 157] on button "[DATE]" at bounding box center [445, 158] width 145 height 22
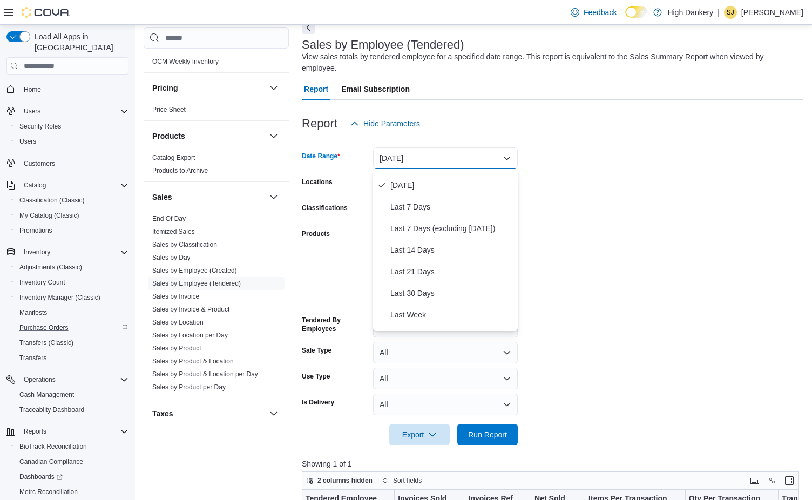
scroll to position [53, 0]
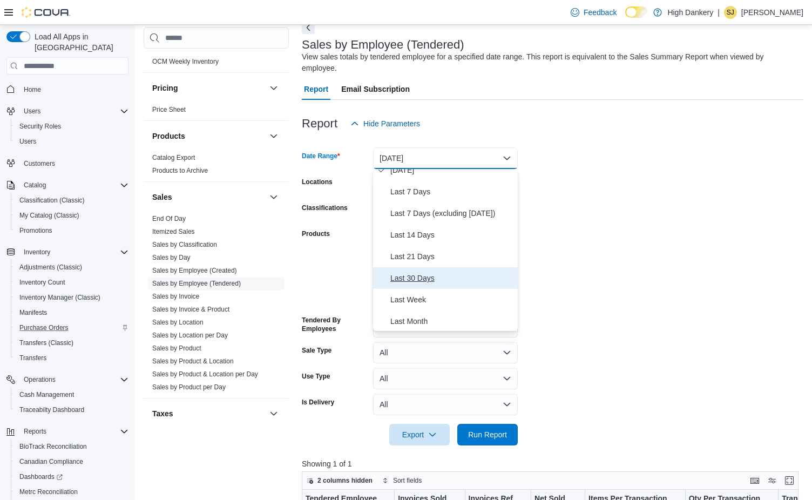
click at [419, 280] on span "Last 30 Days" at bounding box center [451, 278] width 123 height 13
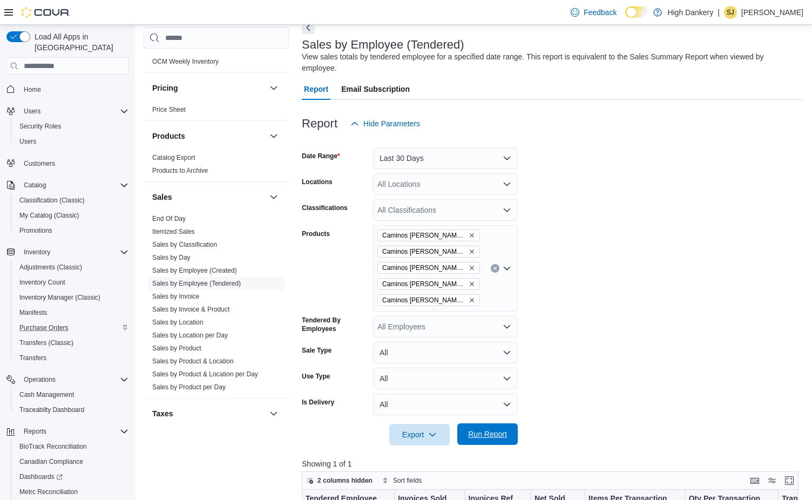
click at [497, 429] on span "Run Report" at bounding box center [488, 434] width 48 height 22
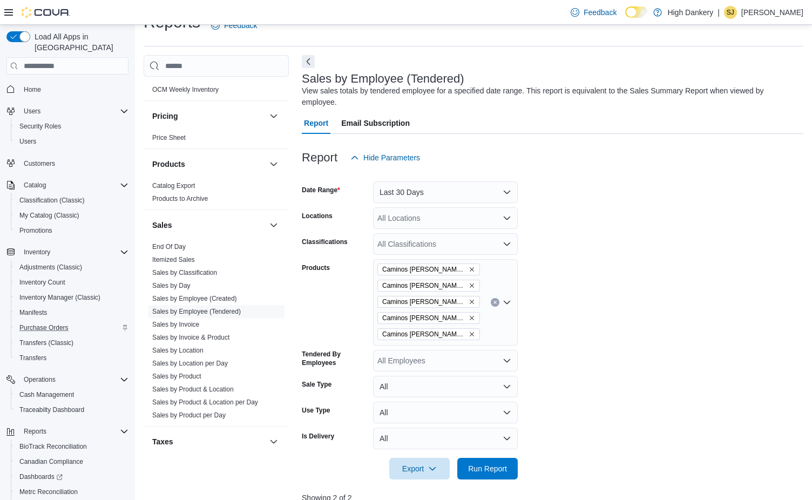
scroll to position [19, 0]
